Goal: Task Accomplishment & Management: Use online tool/utility

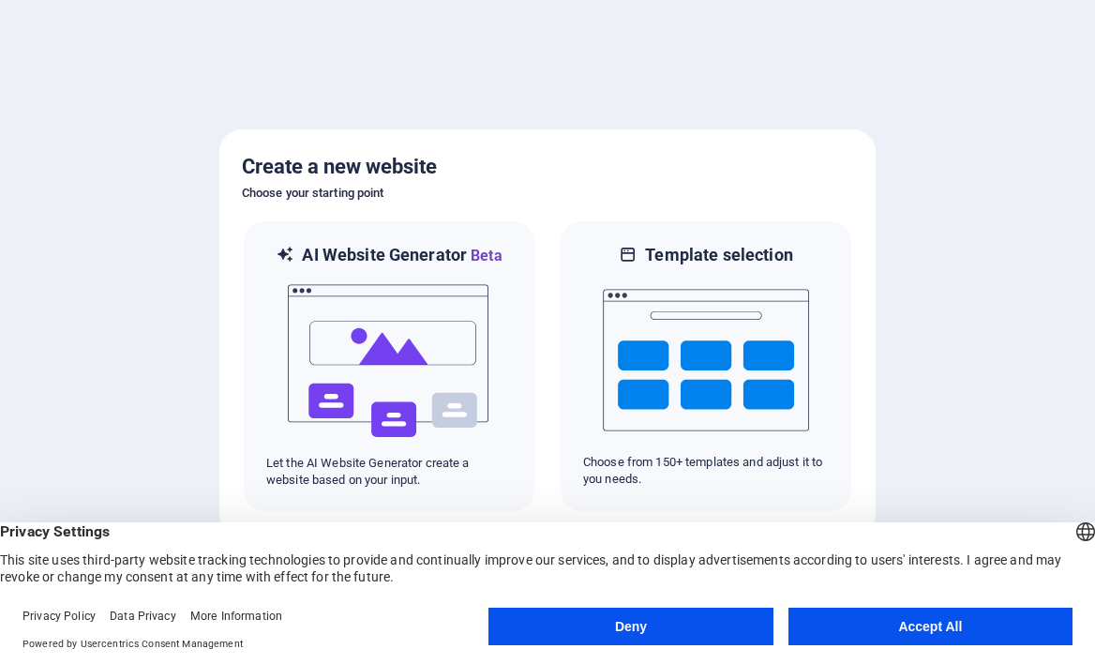
click at [938, 627] on button "Accept All" at bounding box center [930, 627] width 284 height 38
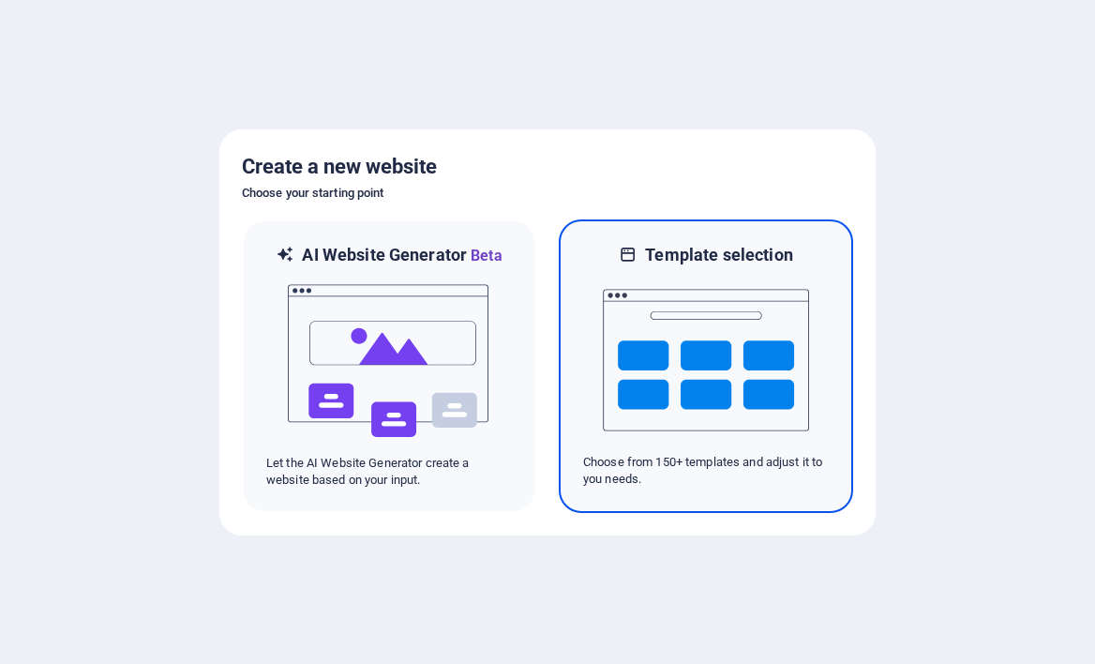
click at [757, 334] on img at bounding box center [706, 360] width 206 height 188
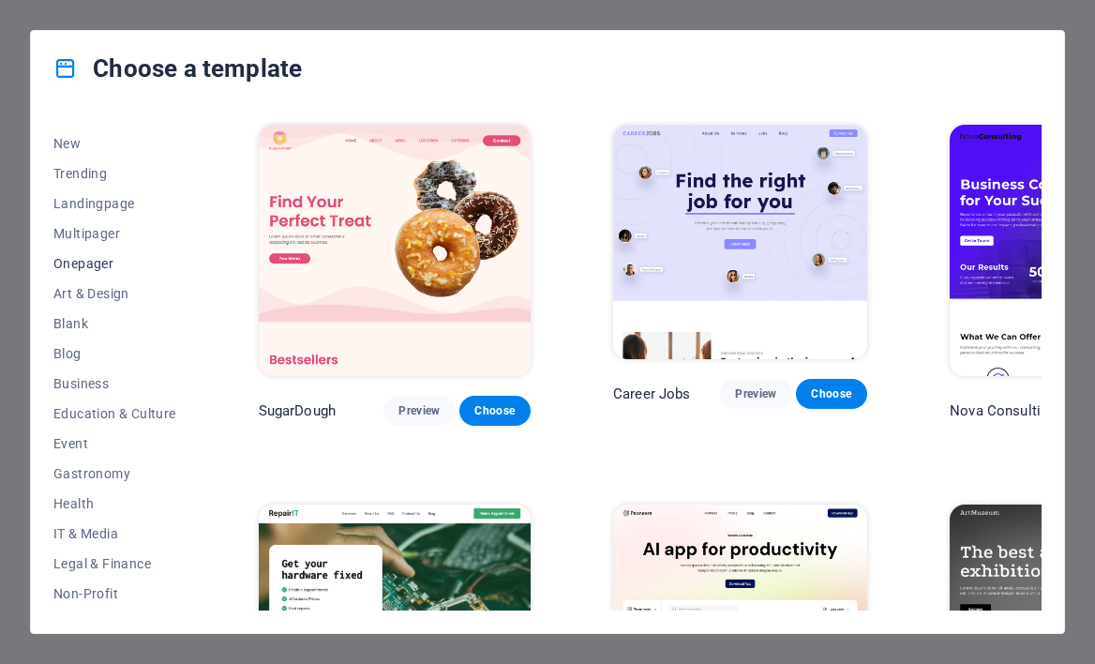
scroll to position [61, 0]
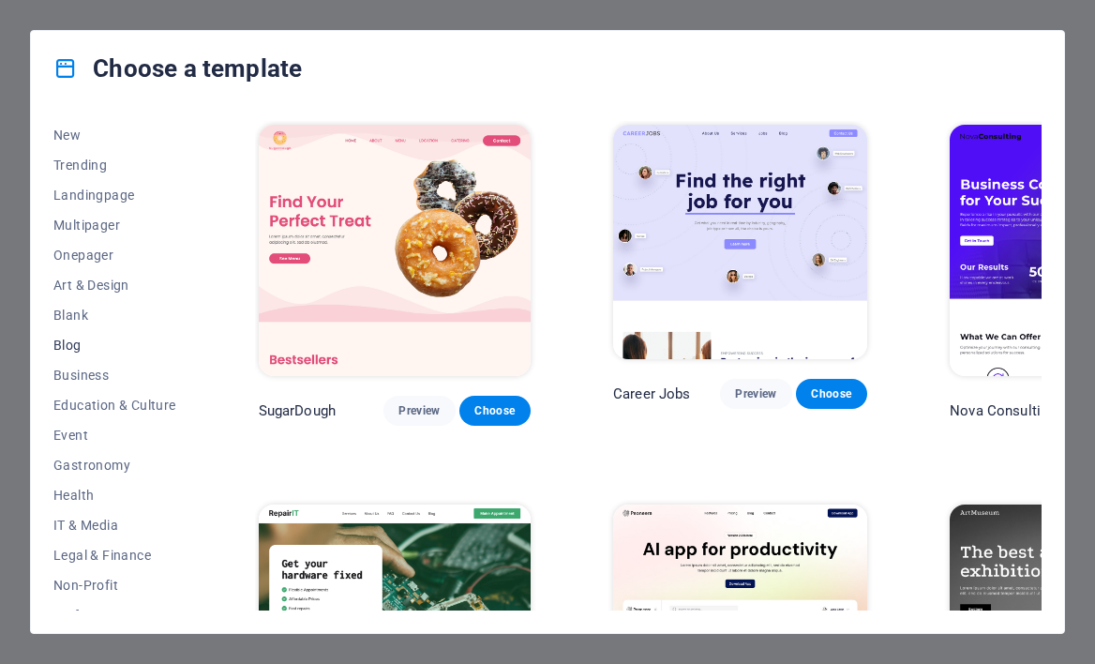
click at [109, 344] on span "Blog" at bounding box center [114, 345] width 123 height 15
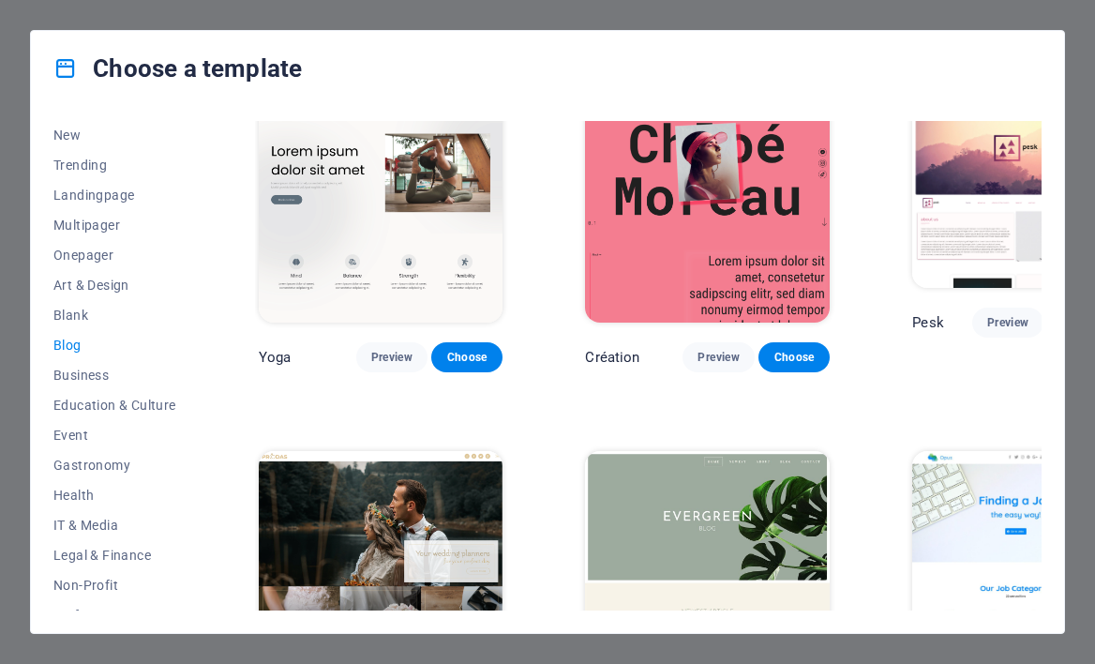
scroll to position [2159, 0]
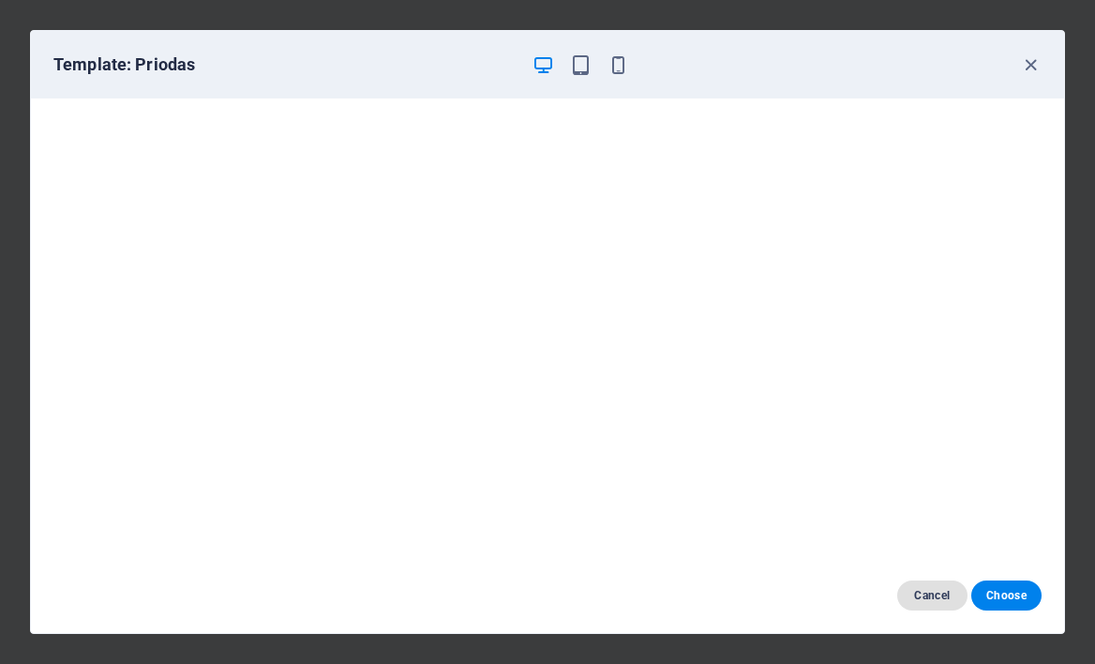
click at [930, 593] on span "Cancel" at bounding box center [932, 595] width 40 height 15
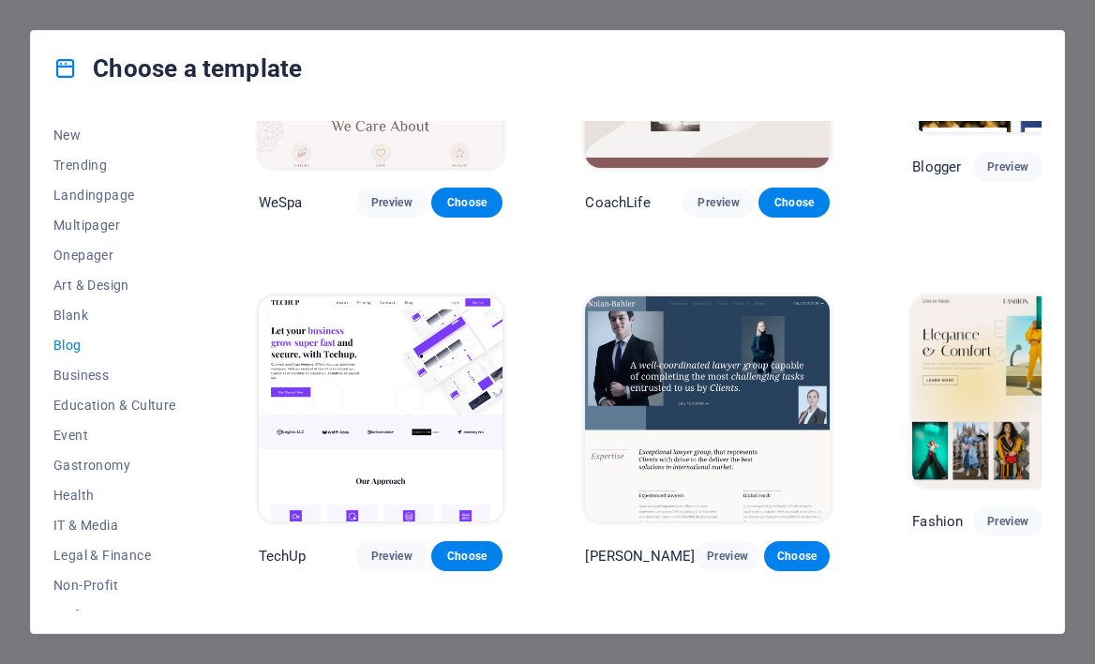
scroll to position [1600, 0]
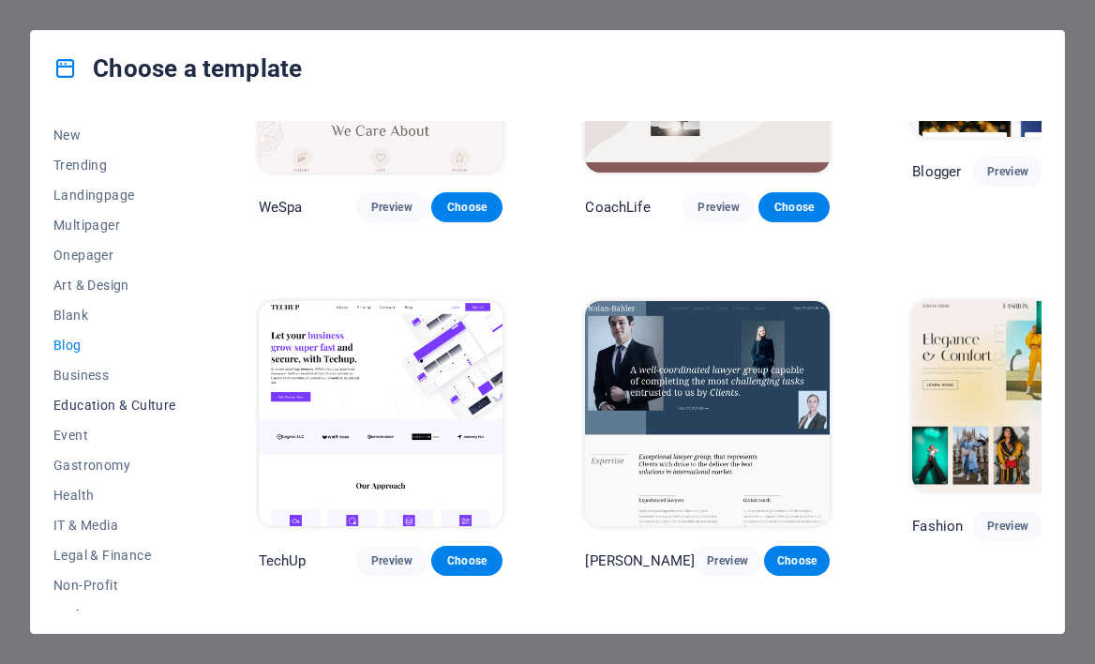
click at [113, 409] on span "Education & Culture" at bounding box center [114, 405] width 123 height 15
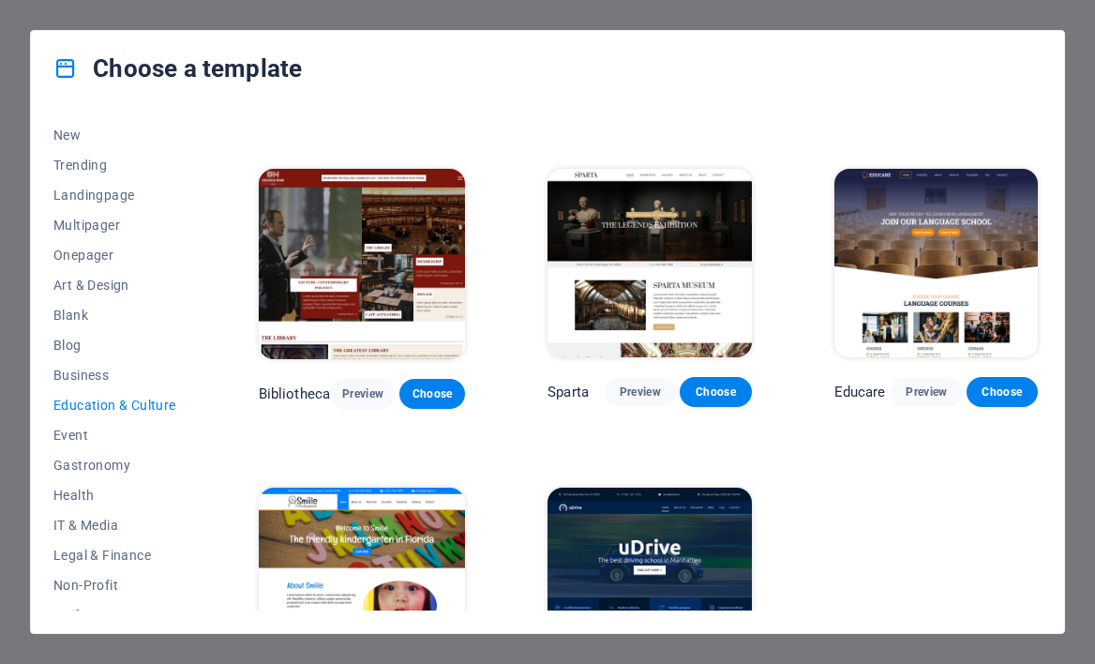
scroll to position [278, 0]
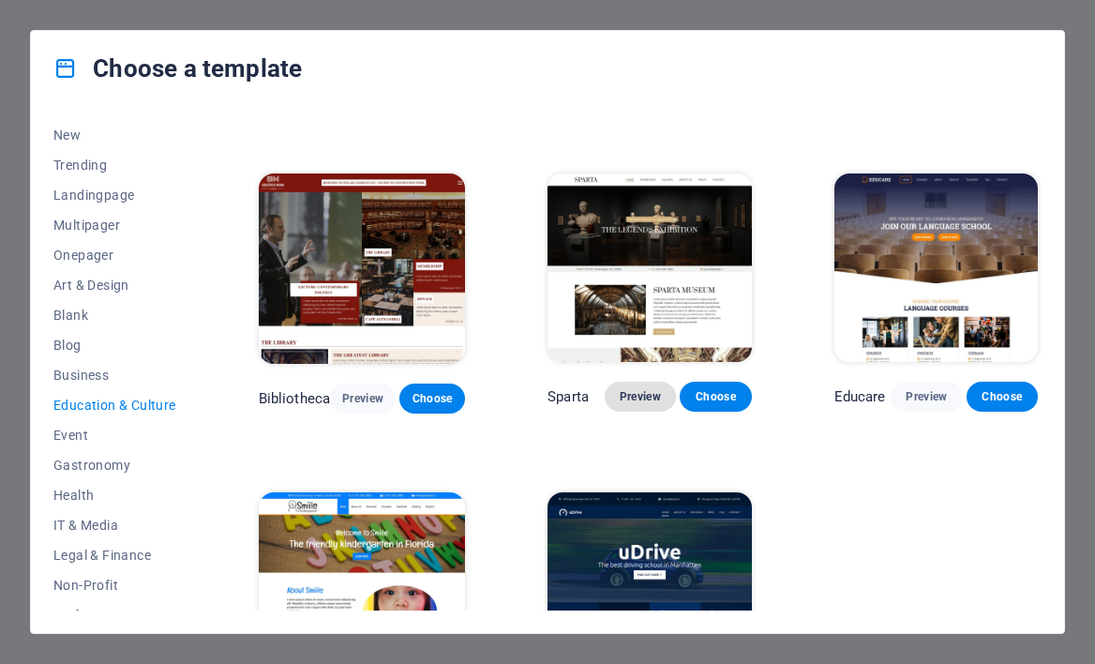
click at [627, 389] on span "Preview" at bounding box center [640, 396] width 41 height 15
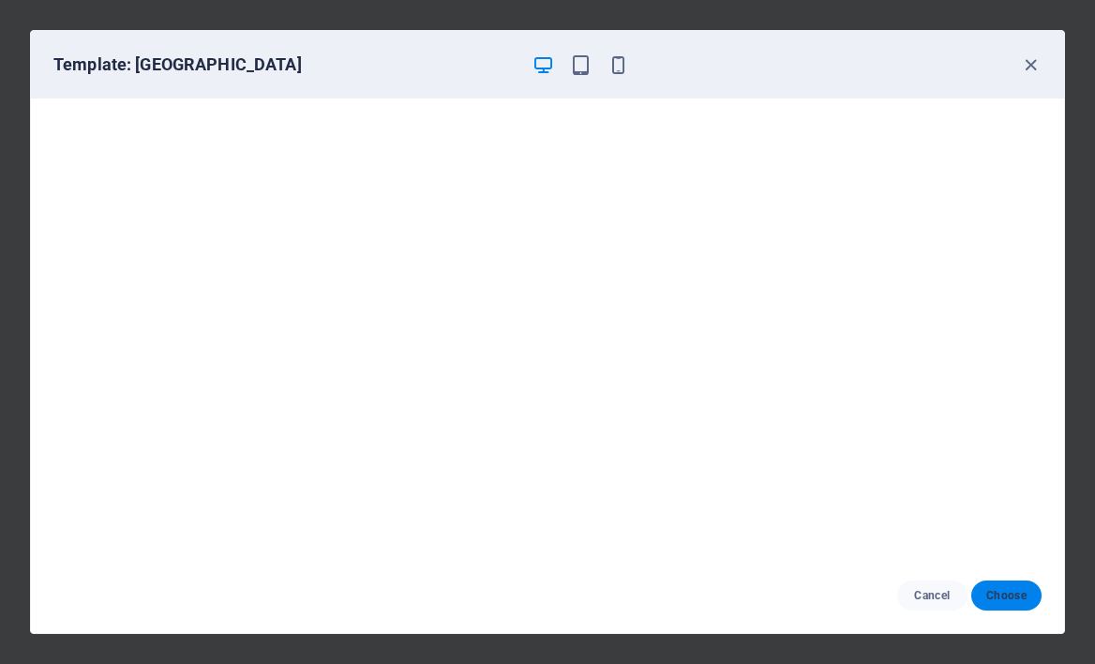
click at [1002, 599] on span "Choose" at bounding box center [1006, 595] width 40 height 15
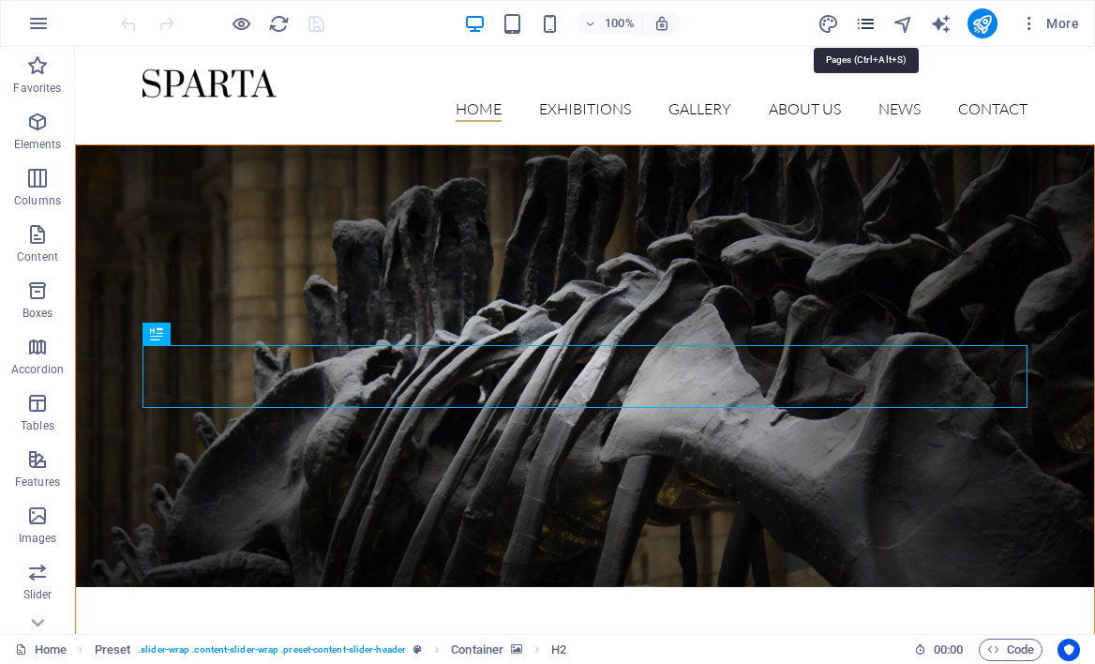
click at [868, 23] on icon "pages" at bounding box center [866, 24] width 22 height 22
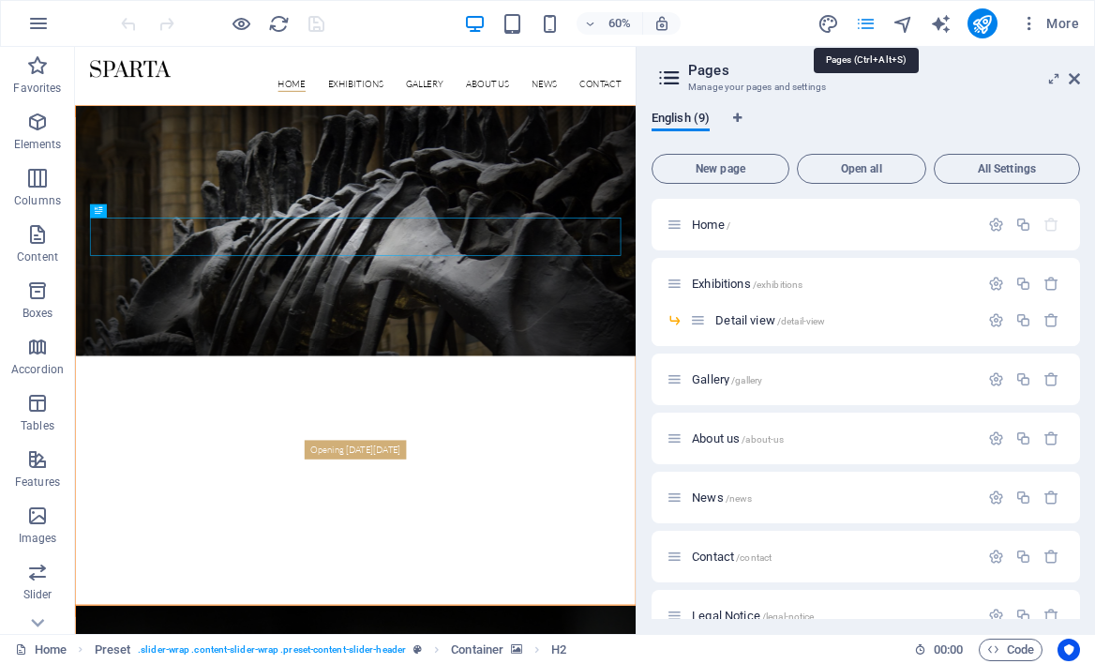
click at [868, 23] on icon "pages" at bounding box center [866, 24] width 22 height 22
click at [391, 25] on div "60% More" at bounding box center [601, 23] width 969 height 30
drag, startPoint x: 1073, startPoint y: 76, endPoint x: 998, endPoint y: 29, distance: 88.4
click at [1073, 76] on icon at bounding box center [1074, 78] width 11 height 15
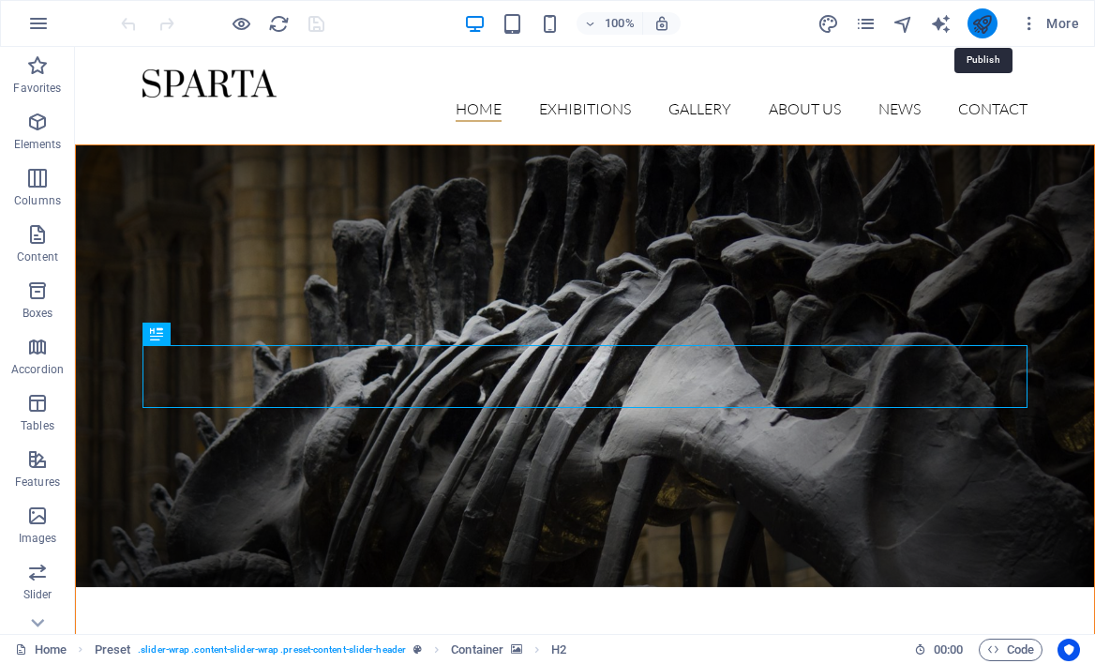
click at [988, 25] on icon "publish" at bounding box center [982, 24] width 22 height 22
